Goal: Transaction & Acquisition: Download file/media

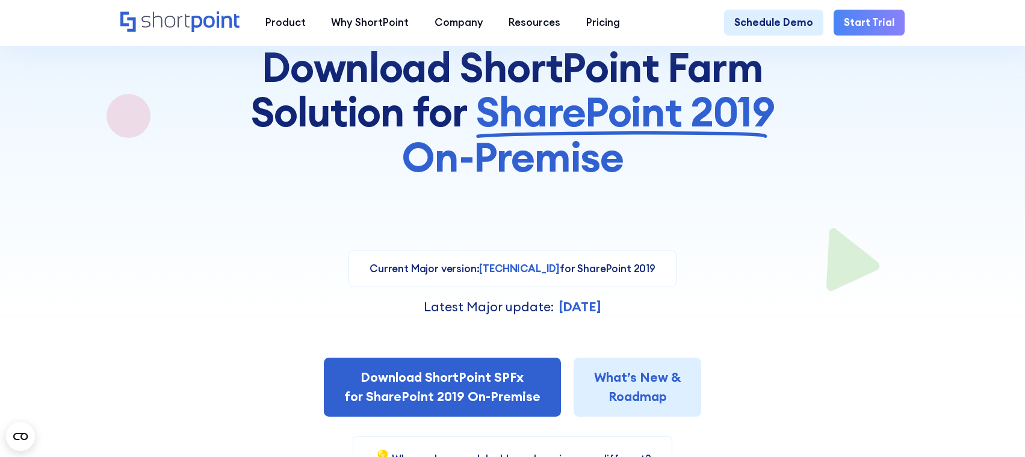
scroll to position [241, 0]
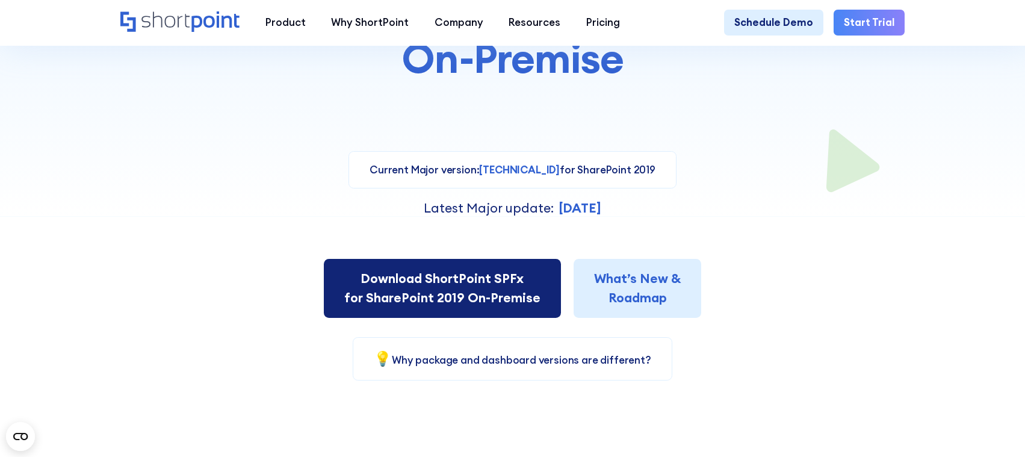
click at [490, 273] on link "Download ShortPoint SPFx for SharePoint 2019 On-Premise" at bounding box center [442, 288] width 237 height 59
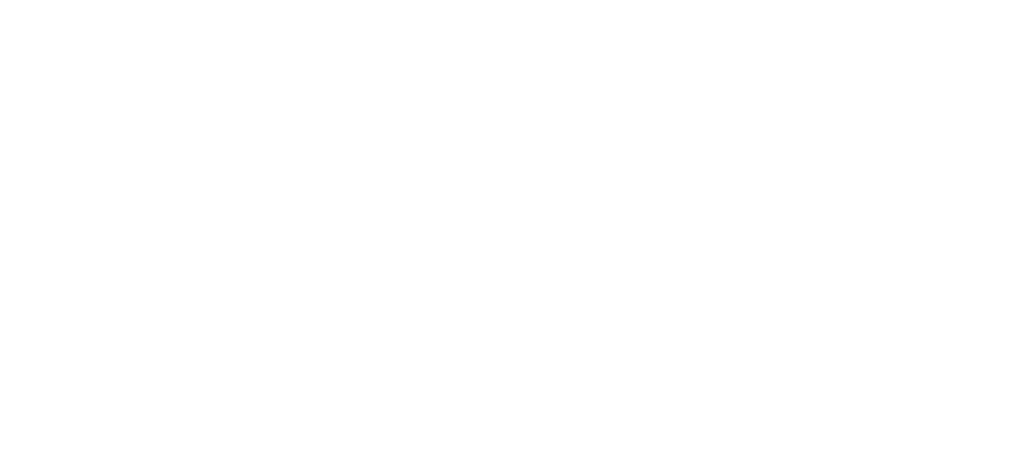
select select "SharePoint 2019 (On-Premise)"
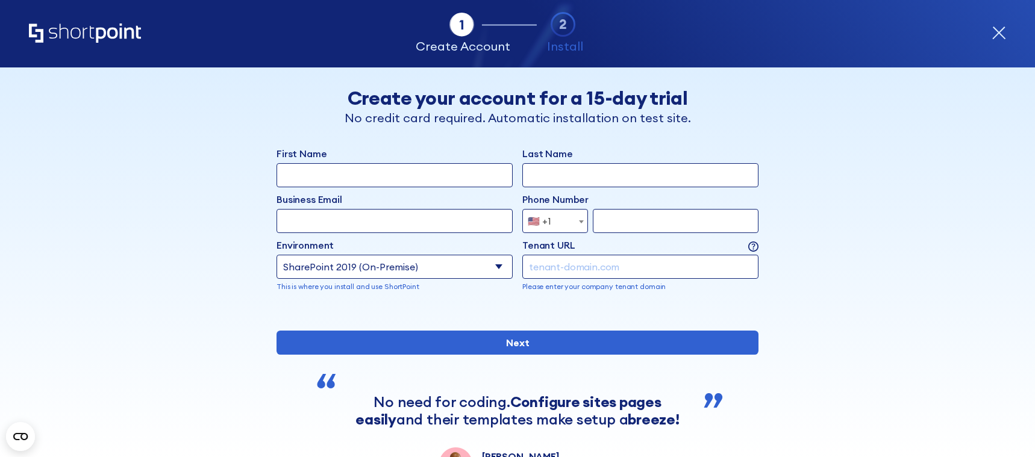
click at [408, 265] on select "Select an environment Microsoft 365 SharePoint Online SharePoint 2019 (On-Premi…" at bounding box center [394, 267] width 236 height 24
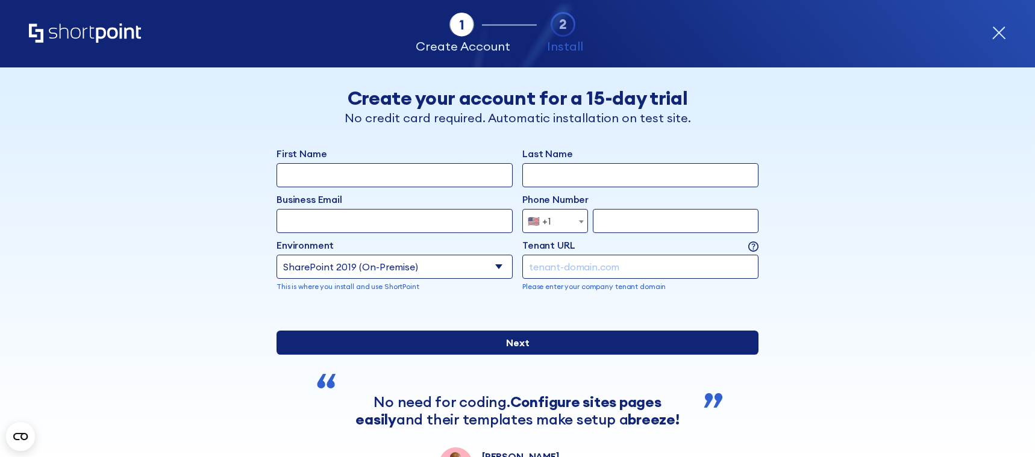
click at [578, 355] on input "Next" at bounding box center [517, 343] width 482 height 24
click at [552, 355] on input "Next" at bounding box center [517, 343] width 482 height 24
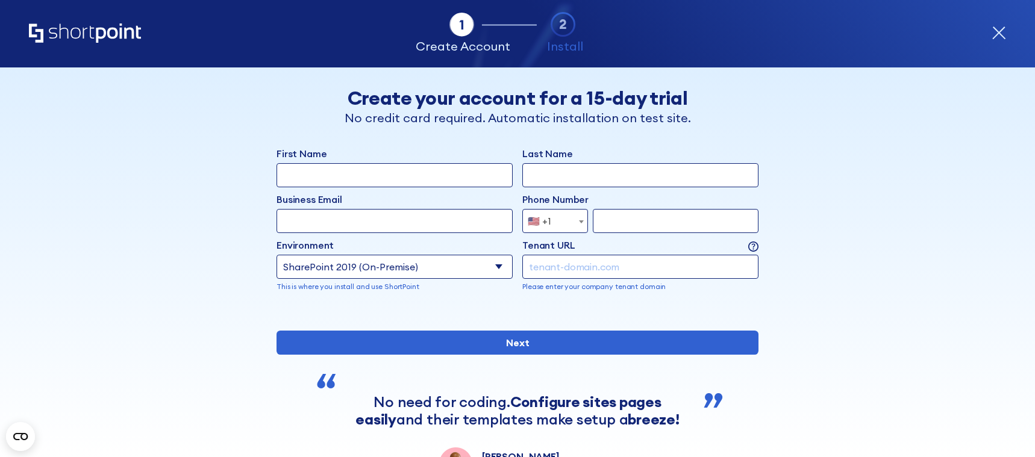
click at [839, 288] on div "Back Back Create your account for a 15-day trial No credit card required. Autom…" at bounding box center [517, 273] width 737 height 413
click at [116, 37] on icon "Home" at bounding box center [85, 32] width 112 height 19
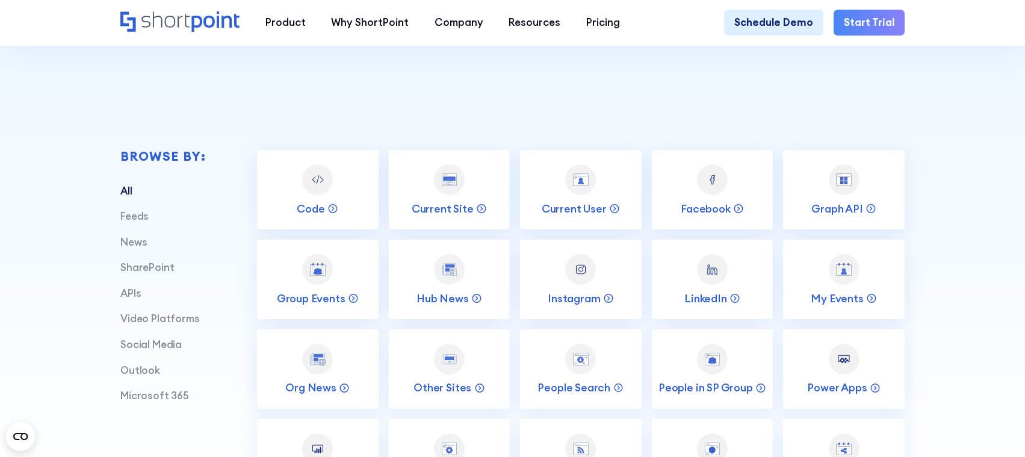
scroll to position [422, 0]
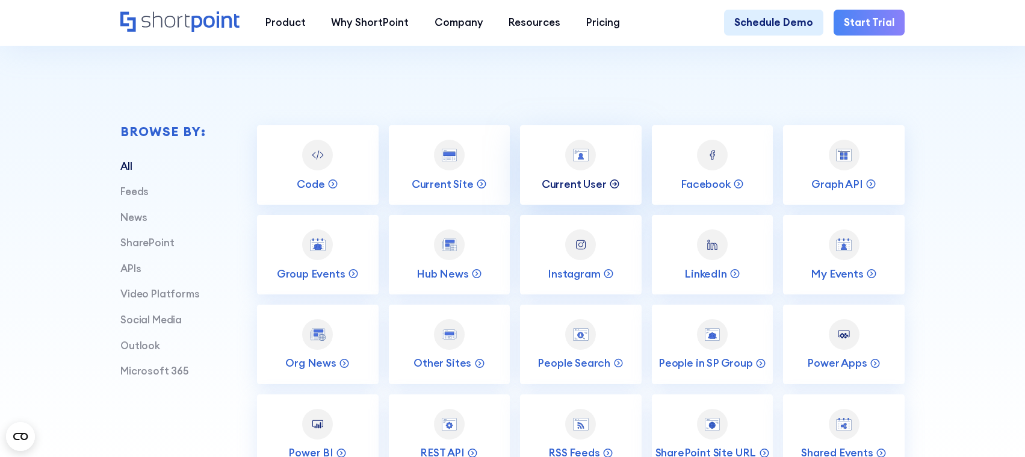
click at [591, 188] on p "Current User" at bounding box center [574, 184] width 65 height 14
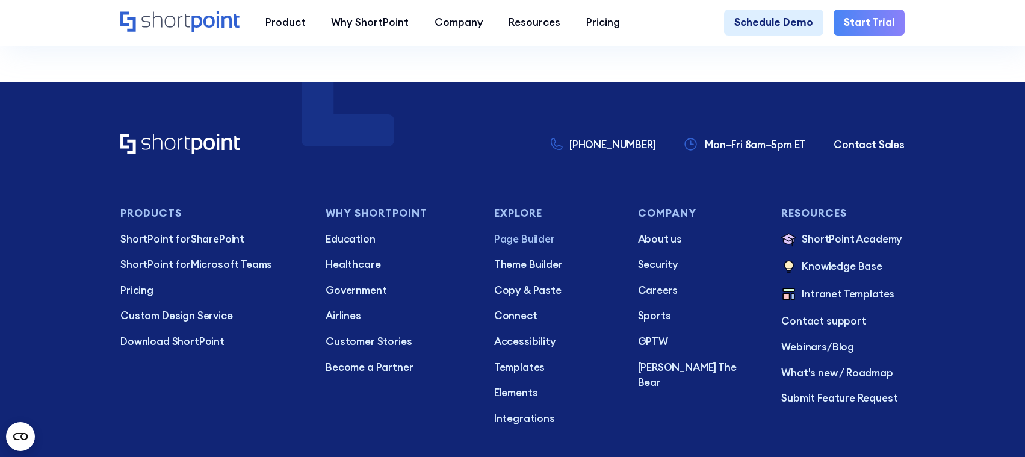
scroll to position [6824, 0]
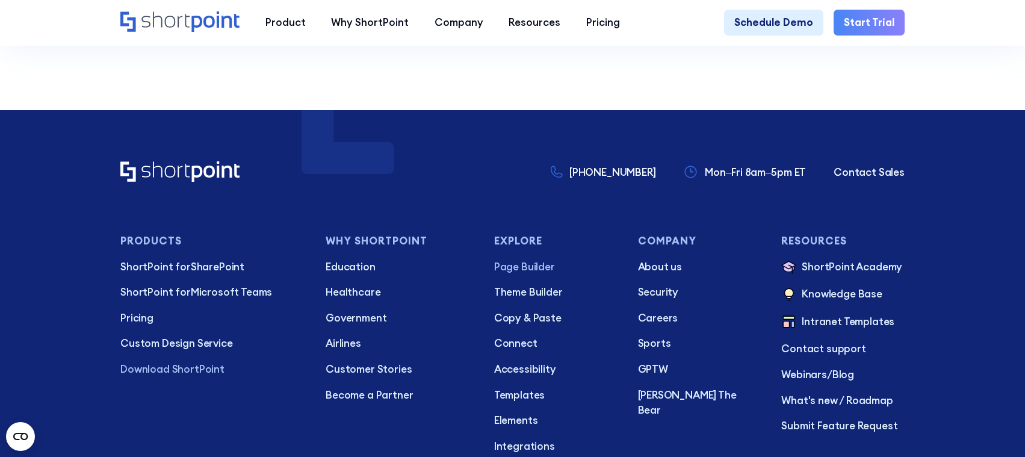
click at [160, 378] on p "Download ShortPoint" at bounding box center [212, 370] width 185 height 16
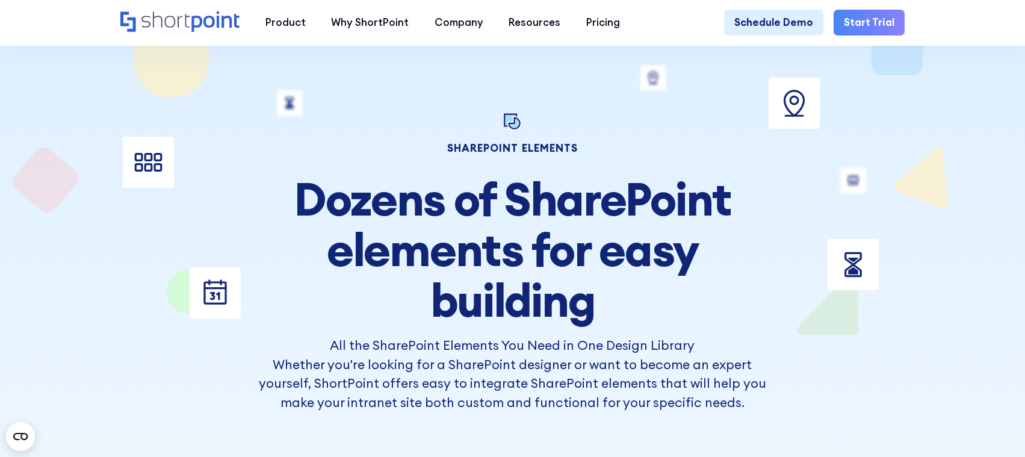
scroll to position [60, 0]
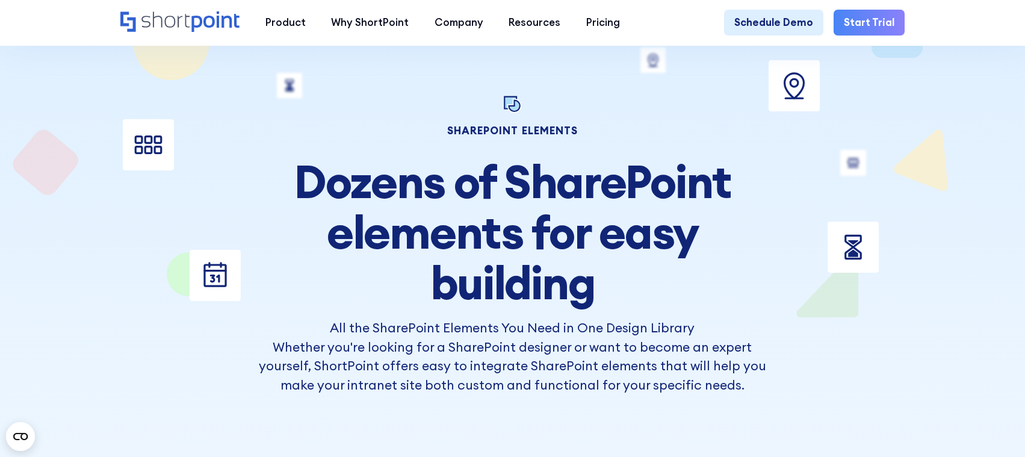
click at [376, 190] on h2 "Dozens of SharePoint elements for easy building" at bounding box center [513, 232] width 508 height 152
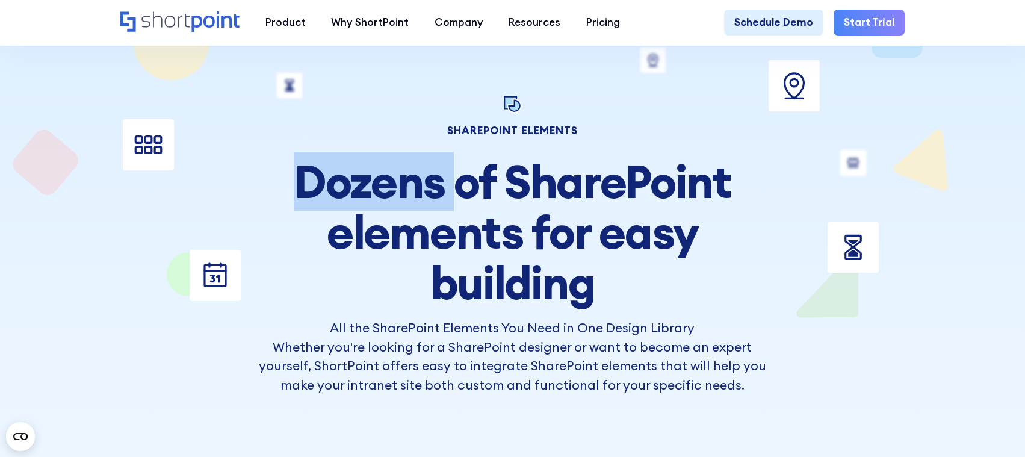
click at [376, 190] on h2 "Dozens of SharePoint elements for easy building" at bounding box center [513, 232] width 508 height 152
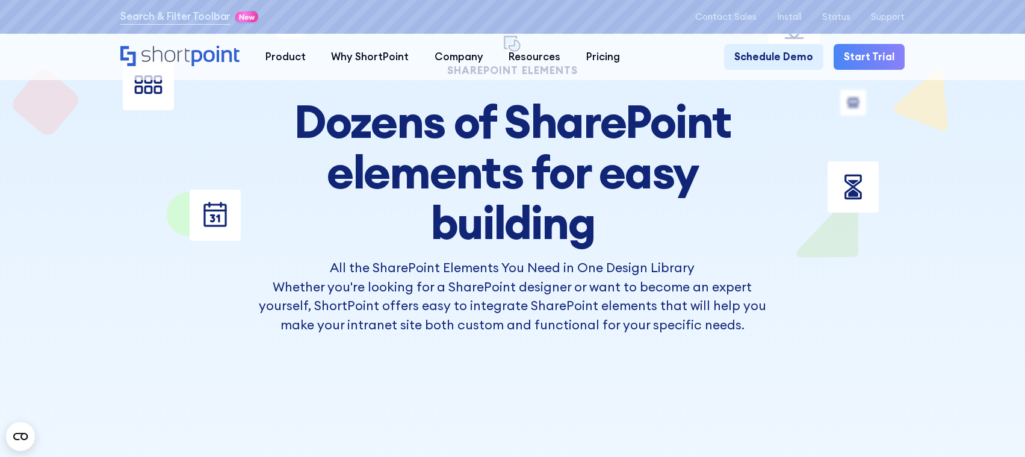
scroll to position [0, 0]
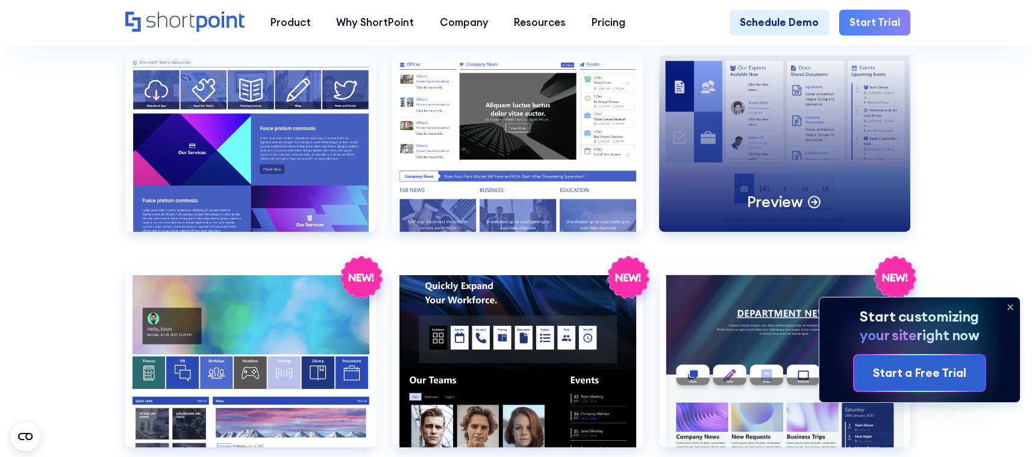
scroll to position [1806, 0]
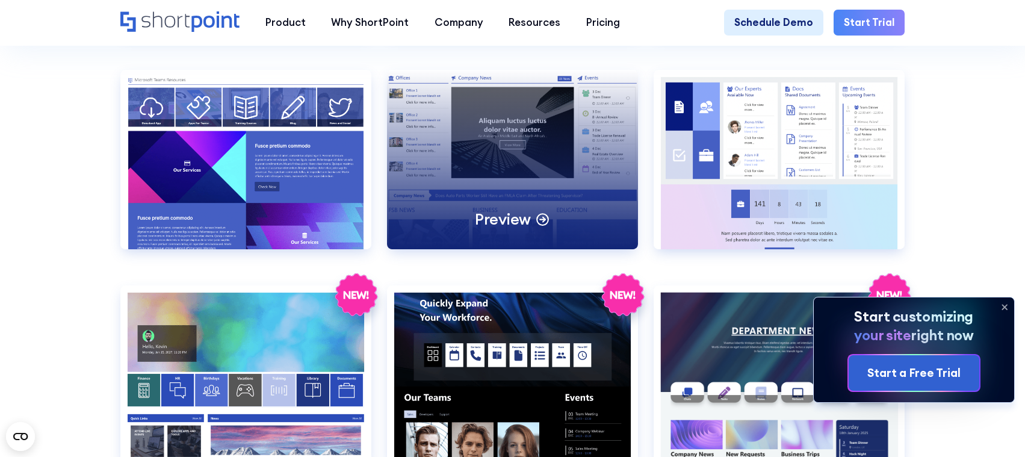
click at [570, 179] on div "Preview" at bounding box center [512, 159] width 251 height 179
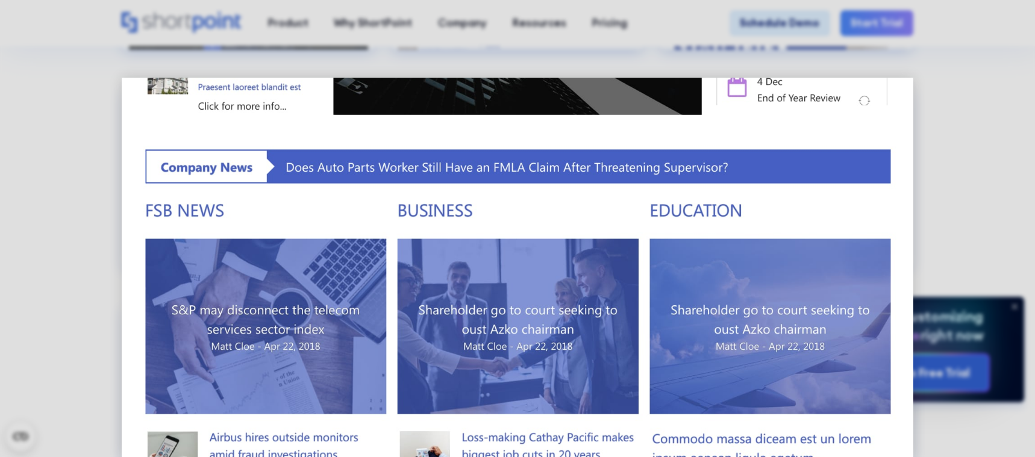
scroll to position [0, 0]
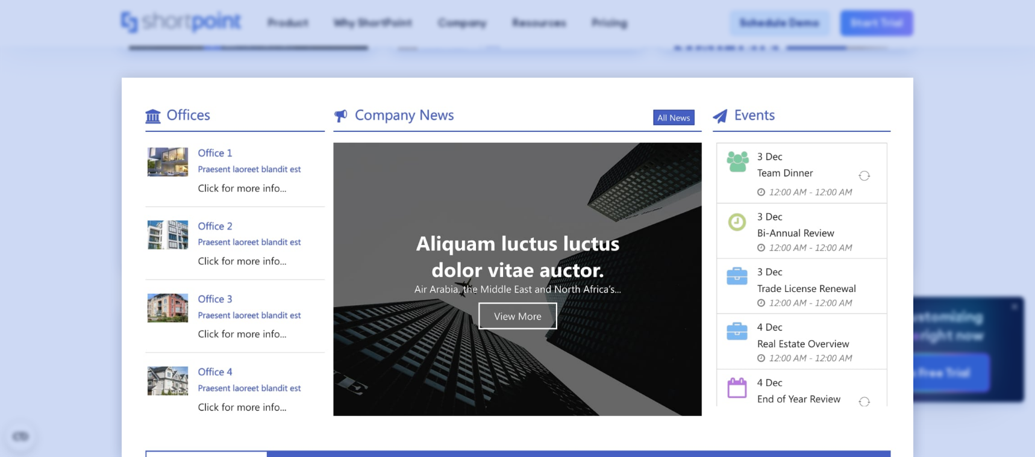
click at [982, 86] on div at bounding box center [517, 228] width 1035 height 457
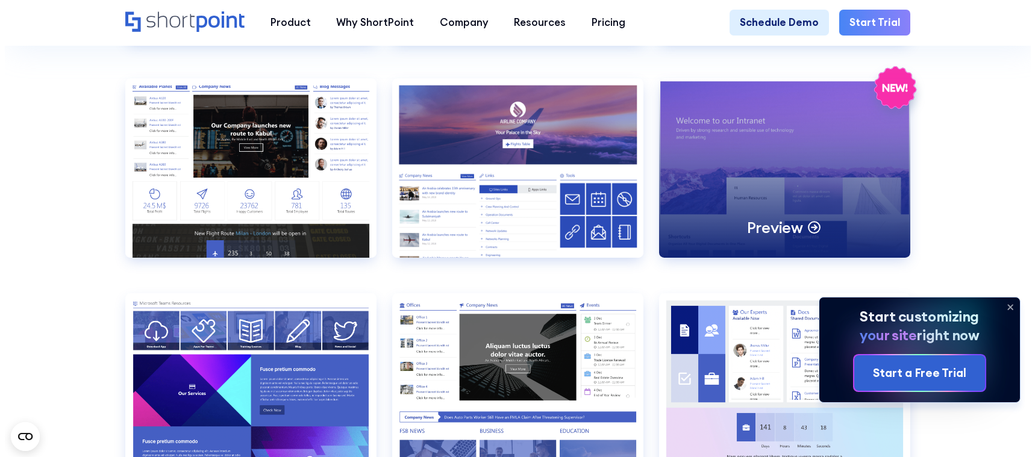
scroll to position [1566, 0]
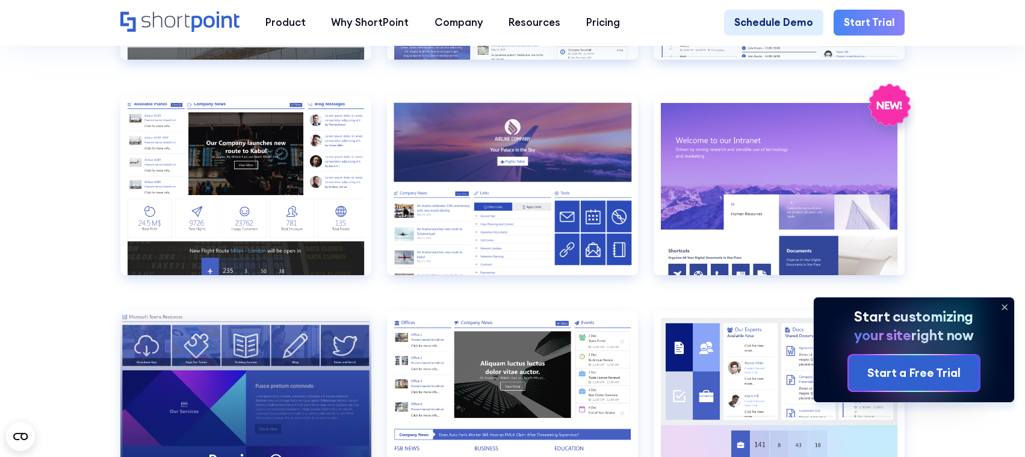
click at [237, 361] on div "Preview" at bounding box center [245, 400] width 251 height 179
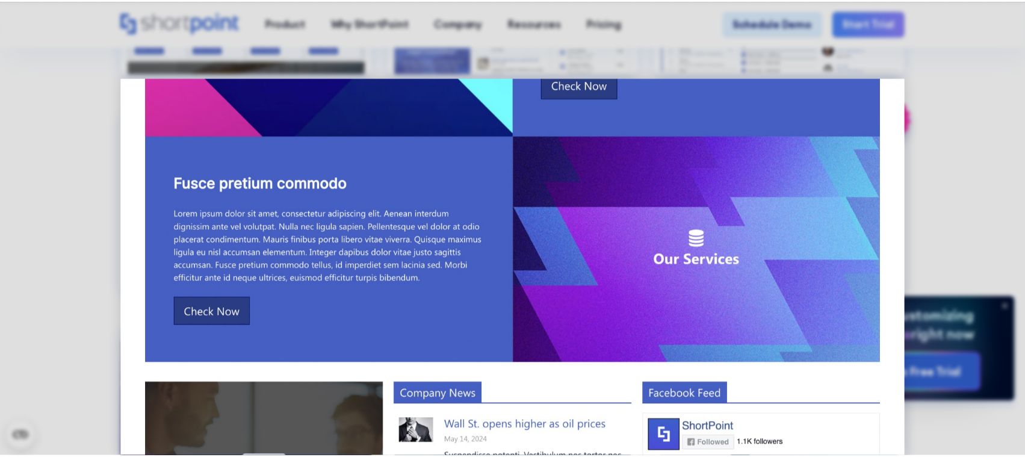
scroll to position [582, 0]
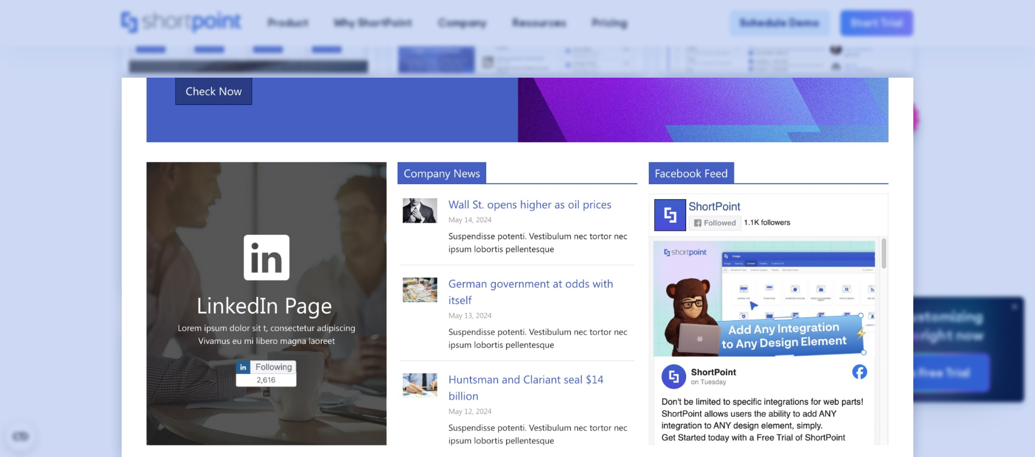
click at [972, 140] on div at bounding box center [517, 228] width 1035 height 457
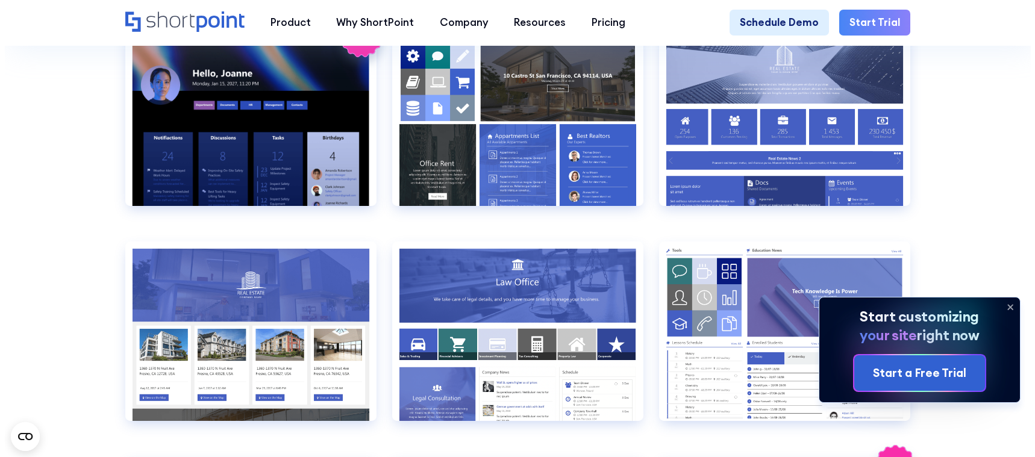
scroll to position [1084, 0]
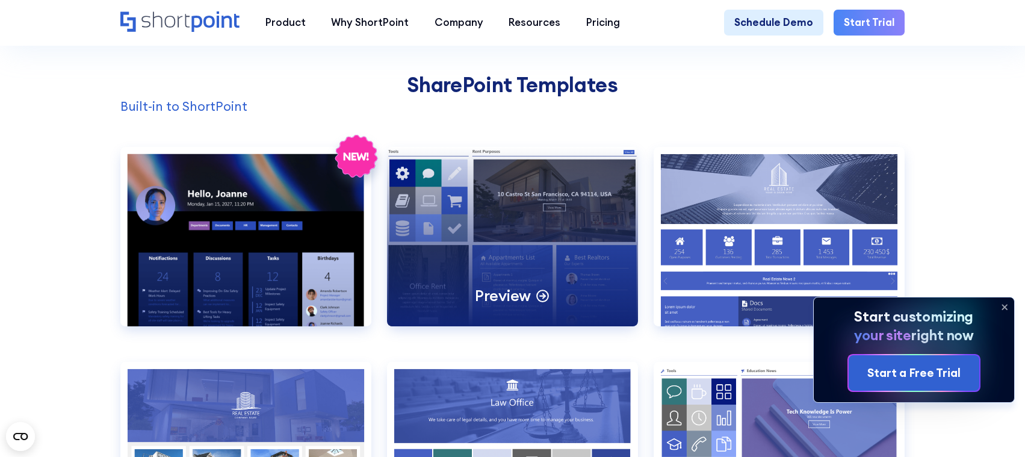
click at [535, 260] on div "Preview" at bounding box center [512, 236] width 251 height 179
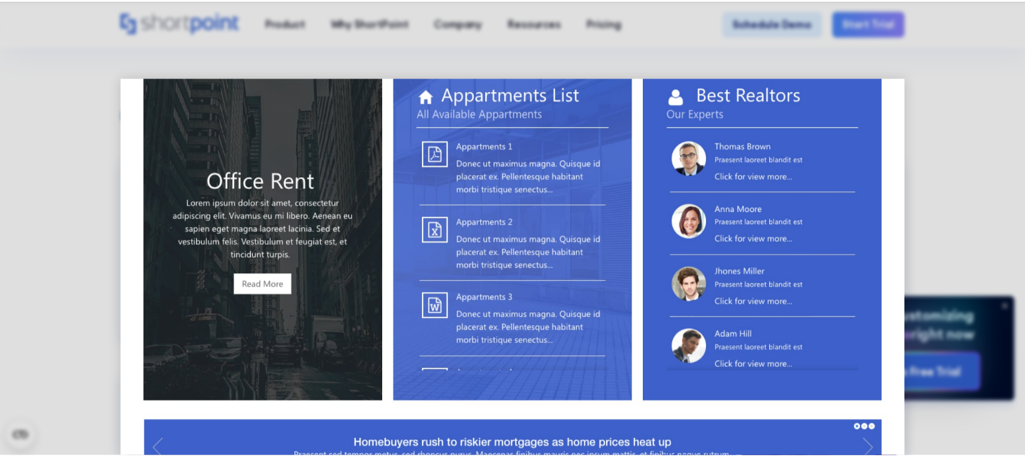
scroll to position [0, 0]
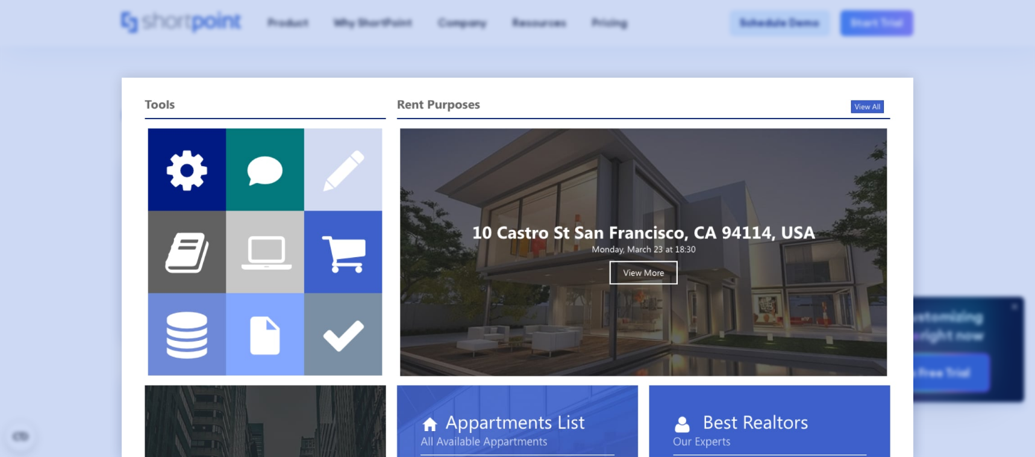
click at [962, 201] on div at bounding box center [517, 228] width 1035 height 457
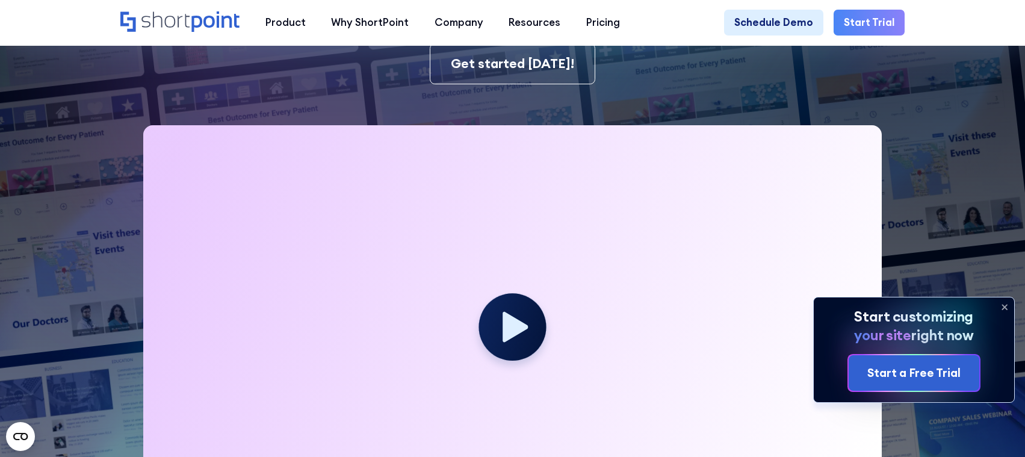
scroll to position [482, 0]
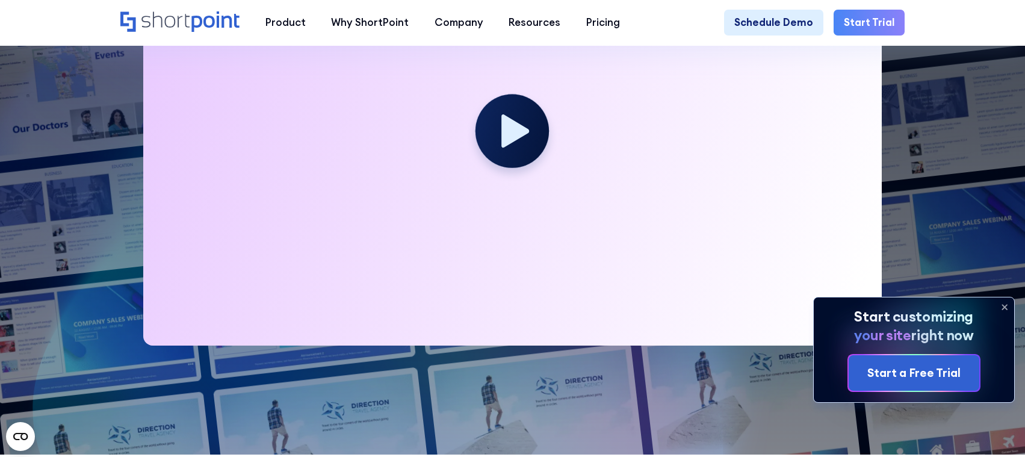
click at [517, 158] on circle at bounding box center [512, 131] width 73 height 73
click at [504, 143] on icon at bounding box center [516, 131] width 28 height 33
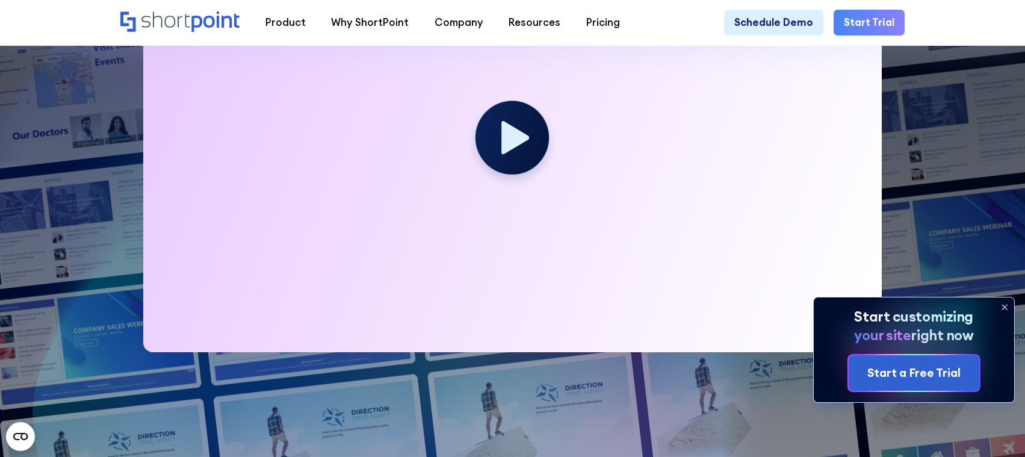
scroll to position [422, 0]
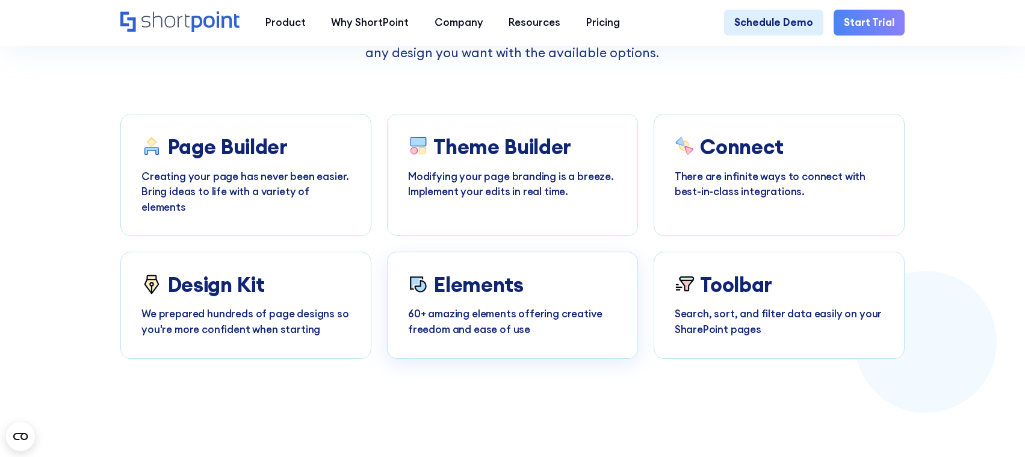
scroll to position [2469, 0]
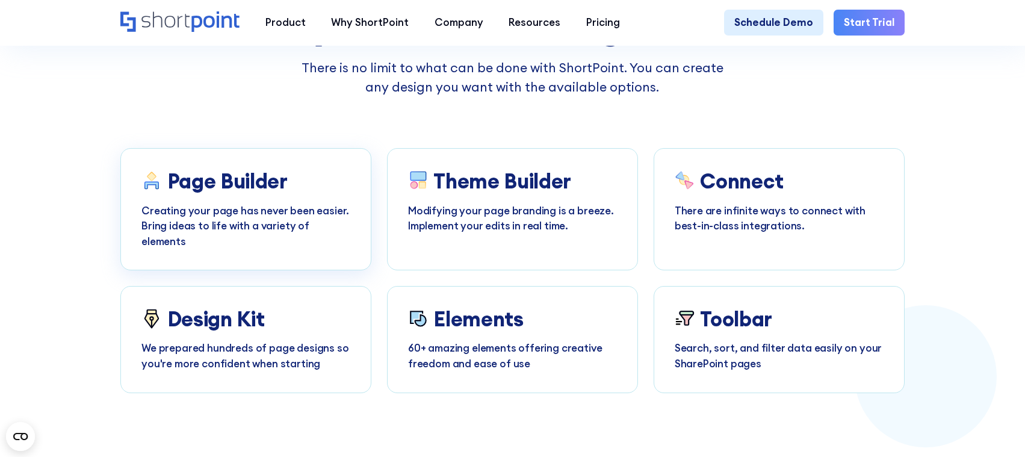
click at [251, 193] on h3 "Page Builder" at bounding box center [227, 181] width 120 height 24
